Goal: Obtain resource: Obtain resource

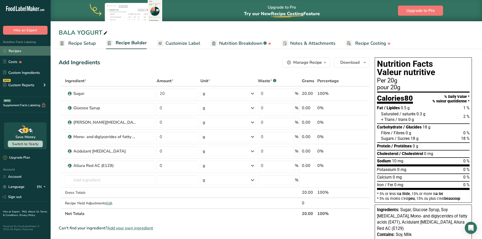
click at [18, 51] on link "Recipes" at bounding box center [25, 51] width 51 height 10
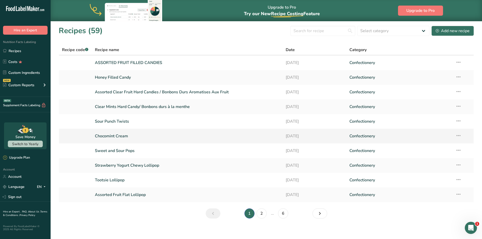
click at [124, 136] on link "Chocomint Cream" at bounding box center [187, 136] width 185 height 11
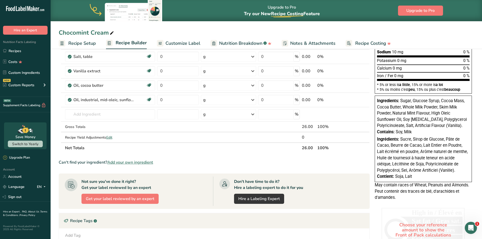
scroll to position [127, 0]
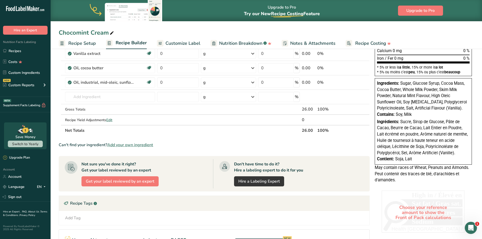
drag, startPoint x: 413, startPoint y: 159, endPoint x: 377, endPoint y: 86, distance: 82.0
click at [377, 86] on div "Ingredients: Sugar, Glucose Syrup, Cocoa Mass, Cocoa Butter, Whole Milk Powder,…" at bounding box center [423, 121] width 97 height 87
copy div "Ingredients: Sugar, Glucose Syrup, Cocoa Mass, Cocoa Butter, Whole Milk Powder,…"
click at [8, 49] on link "Recipes" at bounding box center [25, 51] width 51 height 10
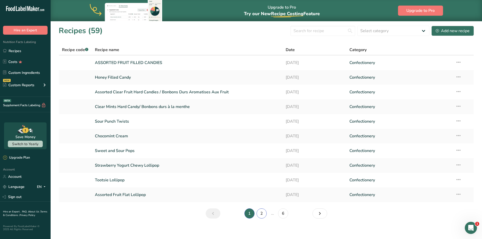
click at [261, 214] on link "2" at bounding box center [262, 213] width 10 height 10
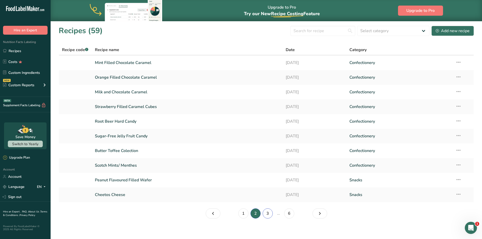
click at [268, 215] on link "3" at bounding box center [268, 213] width 10 height 10
click at [119, 91] on link "Assorted Starlight Candy" at bounding box center [187, 92] width 185 height 11
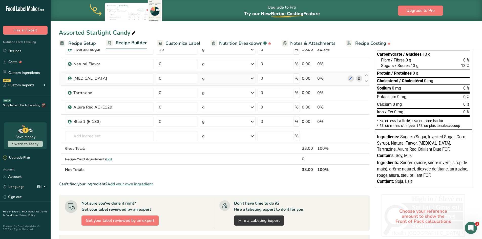
scroll to position [76, 0]
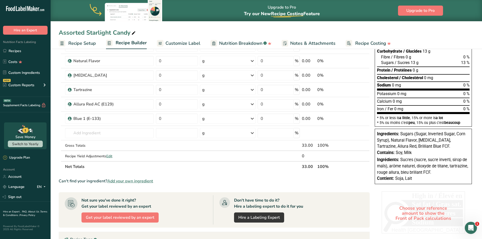
drag, startPoint x: 424, startPoint y: 180, endPoint x: 377, endPoint y: 135, distance: 65.1
click at [377, 135] on div "Ingredients: Sugars (Sugar, Inverted Sugar, Corn Syrup), Natural Flavor, [MEDIC…" at bounding box center [423, 156] width 97 height 55
copy div "Ingredients: Sugars (Sugar, Inverted Sugar, Corn Syrup), Natural Flavor, [MEDIC…"
drag, startPoint x: 19, startPoint y: 51, endPoint x: 77, endPoint y: 82, distance: 65.6
click at [19, 51] on link "Recipes" at bounding box center [25, 51] width 51 height 10
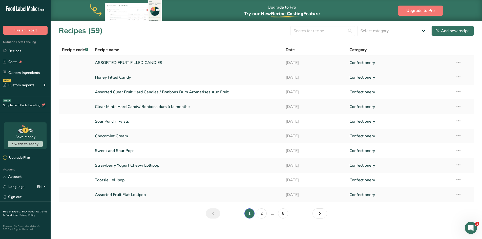
drag, startPoint x: 152, startPoint y: 107, endPoint x: 182, endPoint y: 59, distance: 57.2
click at [152, 107] on link "Clear Mints Hard Candy/ Bonbons durs à la menthe" at bounding box center [187, 106] width 185 height 11
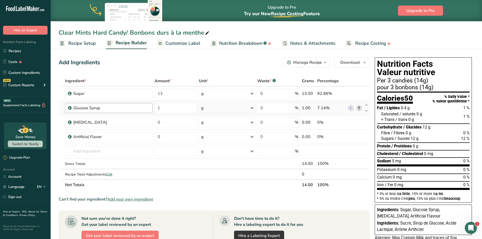
drag, startPoint x: 21, startPoint y: 51, endPoint x: 109, endPoint y: 112, distance: 107.5
click at [21, 51] on link "Recipes" at bounding box center [25, 51] width 51 height 10
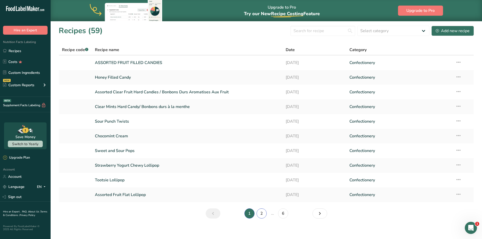
click at [259, 214] on link "2" at bounding box center [262, 213] width 10 height 10
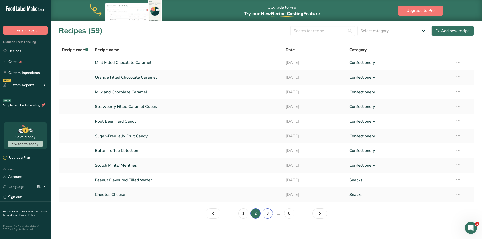
click at [270, 215] on link "3" at bounding box center [268, 213] width 10 height 10
click at [273, 214] on link "4" at bounding box center [272, 213] width 10 height 10
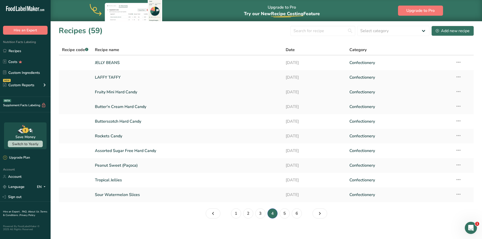
click at [125, 92] on link "Fruity Mini Hard Candy" at bounding box center [187, 92] width 185 height 11
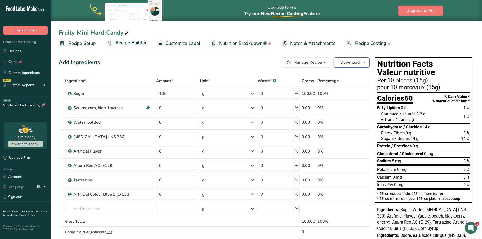
click at [347, 61] on span "Download" at bounding box center [349, 62] width 19 height 6
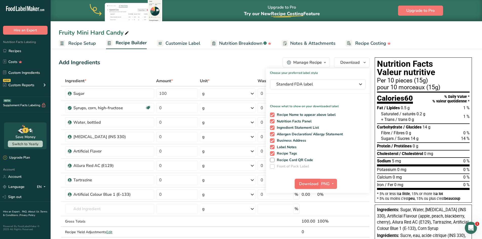
click at [310, 183] on span "Download" at bounding box center [308, 184] width 19 height 6
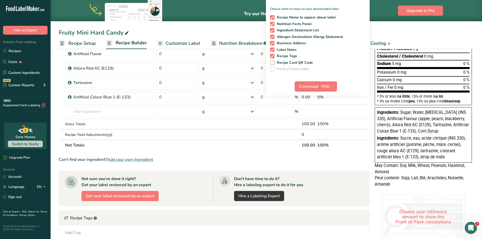
scroll to position [101, 0]
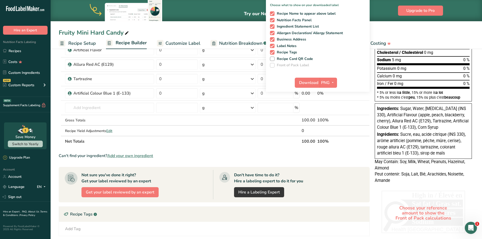
drag, startPoint x: 449, startPoint y: 153, endPoint x: 377, endPoint y: 111, distance: 82.6
click at [377, 111] on div "Ingredients: Sugar, Water, [MEDICAL_DATA] (INS 330), Artificial Flavour (apple,…" at bounding box center [423, 130] width 97 height 55
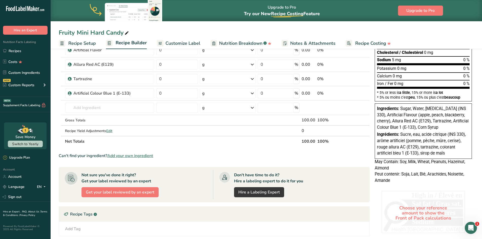
copy div "Ingredients: Sugar, Water, [MEDICAL_DATA] (INS 330), Artificial Flavour (apple,…"
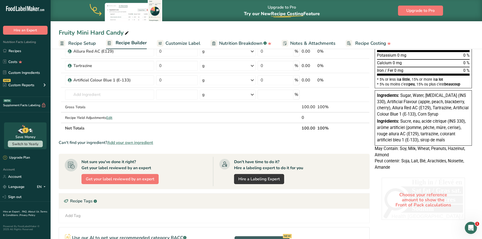
scroll to position [127, 0]
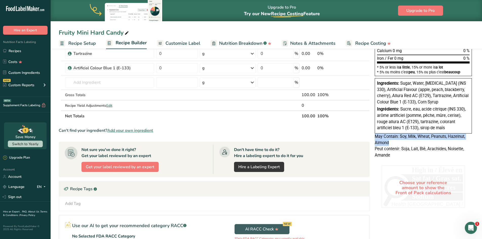
drag, startPoint x: 392, startPoint y: 141, endPoint x: 375, endPoint y: 137, distance: 17.1
click at [375, 137] on div "May Contain: Soy, Milk, Wheat, Peanuts, Hazelnut, Almond Peut contenir: Soja, L…" at bounding box center [423, 146] width 97 height 25
copy span "May Contain: Soy, Milk, Wheat, Peanuts, Hazelnut, Almond"
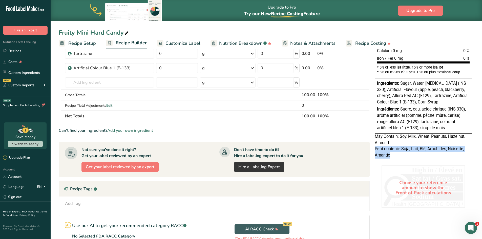
drag, startPoint x: 395, startPoint y: 155, endPoint x: 375, endPoint y: 152, distance: 20.1
click at [375, 152] on div "May Contain: Soy, Milk, Wheat, Peanuts, Hazelnut, Almond Peut contenir: Soja, L…" at bounding box center [423, 146] width 97 height 25
copy span "Peut contenir: Soja, Lait, Blé, Arachides, Noisette, Amande"
click at [18, 51] on link "Recipes" at bounding box center [25, 51] width 51 height 10
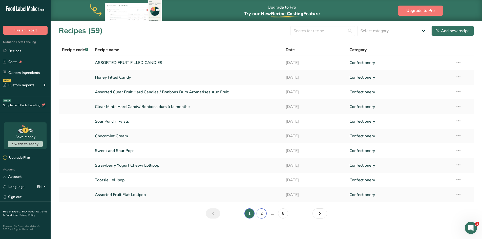
click at [263, 216] on link "2" at bounding box center [262, 213] width 10 height 10
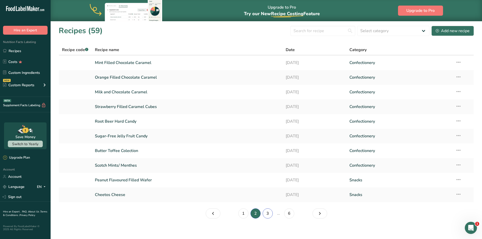
click at [269, 215] on link "3" at bounding box center [268, 213] width 10 height 10
click at [123, 197] on link "Salt Water Taffy" at bounding box center [187, 195] width 185 height 11
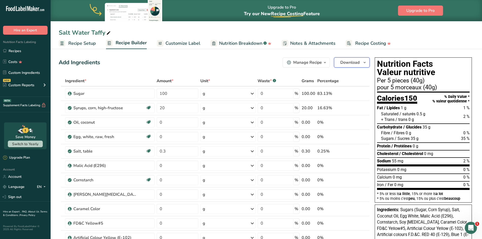
click at [354, 63] on span "Download" at bounding box center [349, 62] width 19 height 6
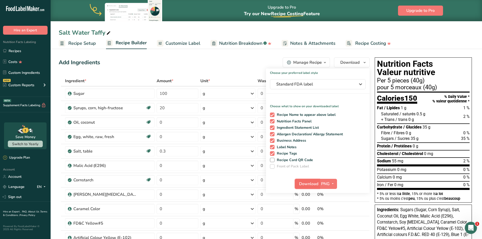
click at [311, 184] on span "Download" at bounding box center [308, 184] width 19 height 6
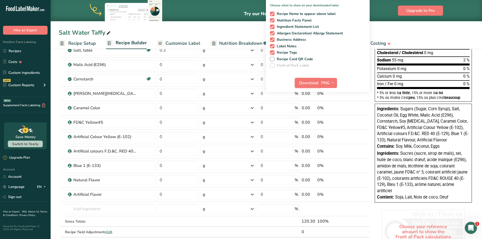
scroll to position [101, 0]
drag, startPoint x: 455, startPoint y: 198, endPoint x: 377, endPoint y: 110, distance: 117.2
click at [377, 110] on div "Ingredients: Sugars (Sugar, Corn Syrup), Salt, Coconut Oil, Egg White, Malic Ac…" at bounding box center [423, 152] width 97 height 99
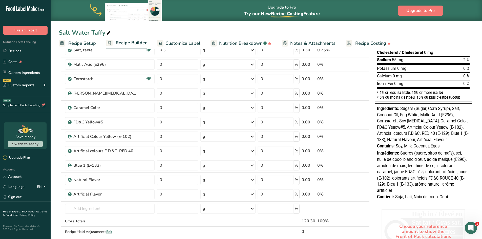
copy div "Ingredients: Sugars (Sugar, Corn Syrup), Salt, Coconut Oil, Egg White, Malic Ac…"
